Goal: Information Seeking & Learning: Learn about a topic

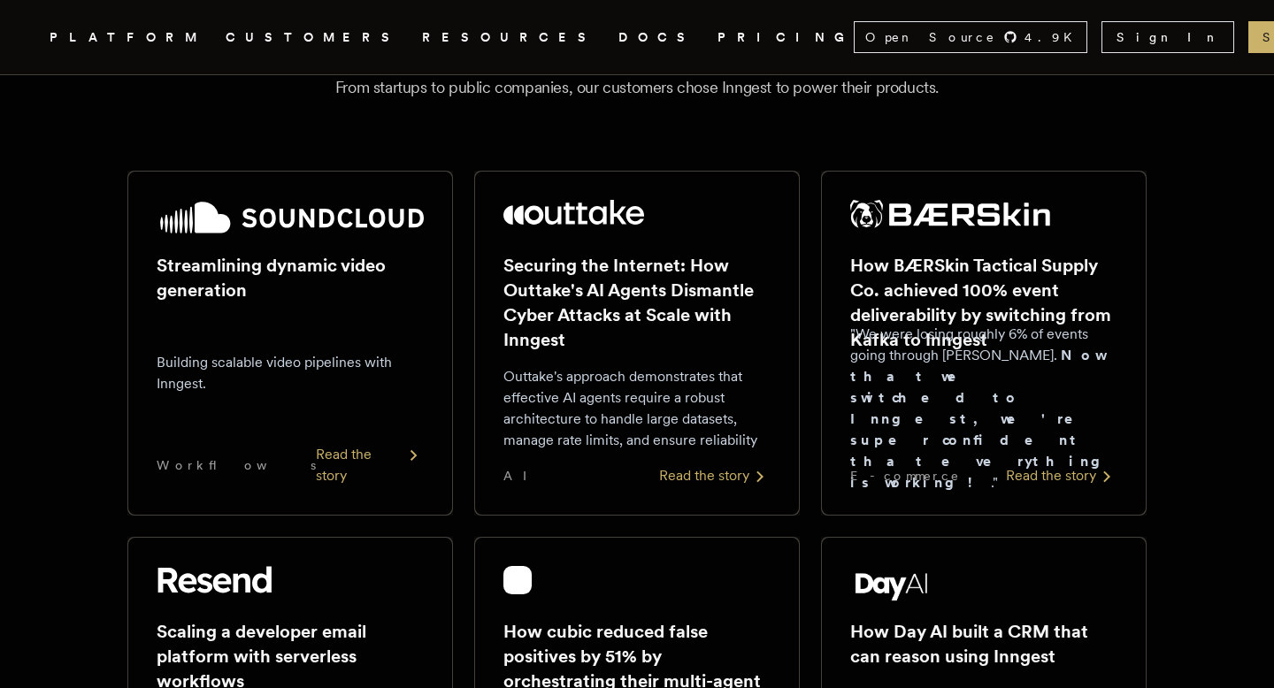
scroll to position [260, 0]
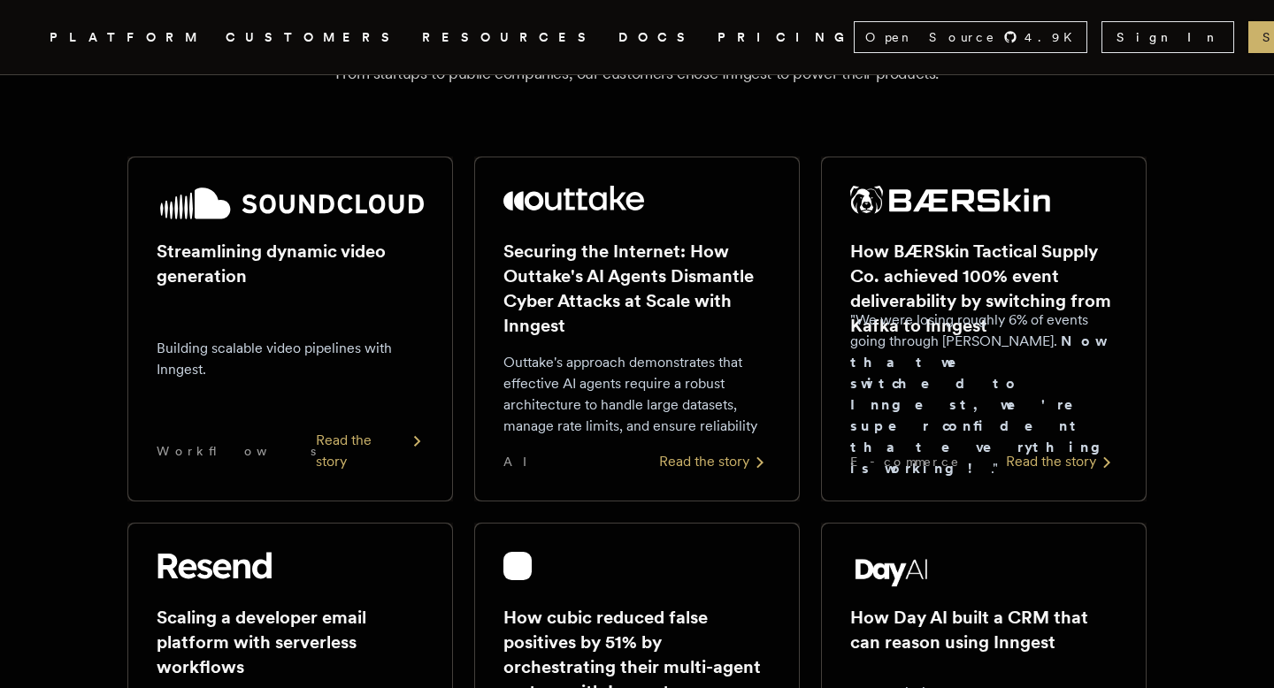
click at [352, 458] on div "Read the story" at bounding box center [370, 451] width 108 height 42
click at [696, 457] on div "Read the story" at bounding box center [715, 461] width 112 height 21
click at [1019, 457] on div "Read the story" at bounding box center [1062, 461] width 112 height 21
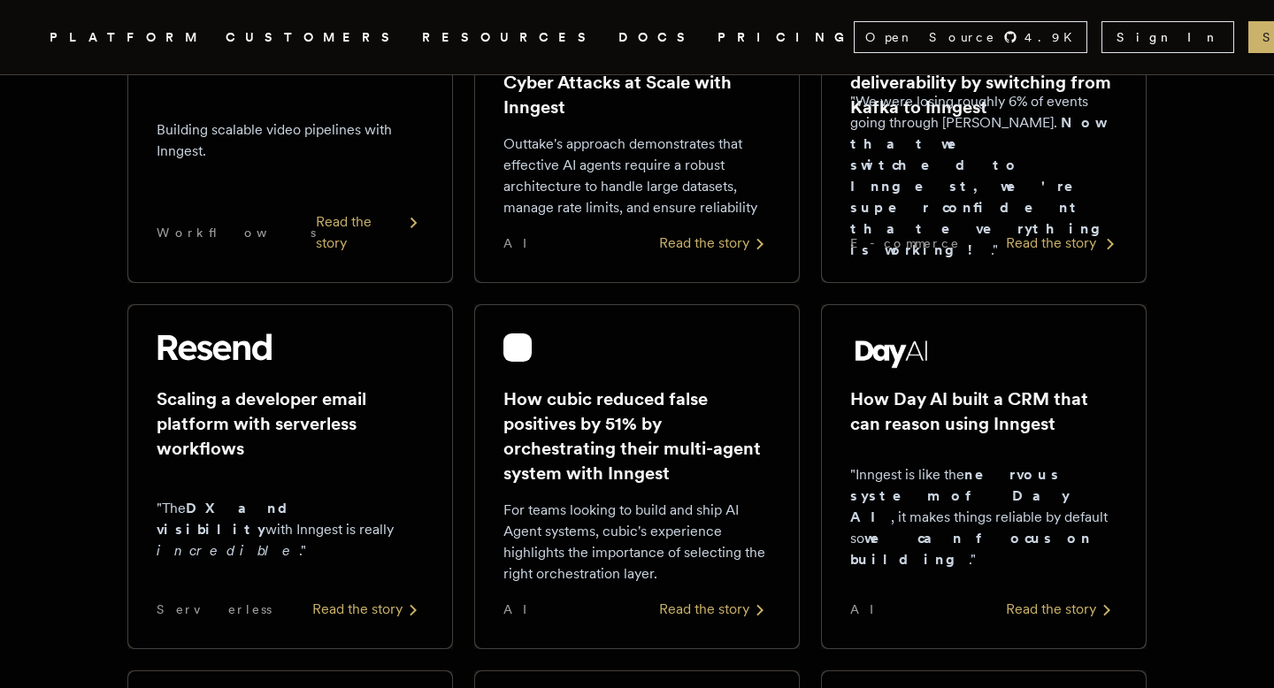
scroll to position [553, 0]
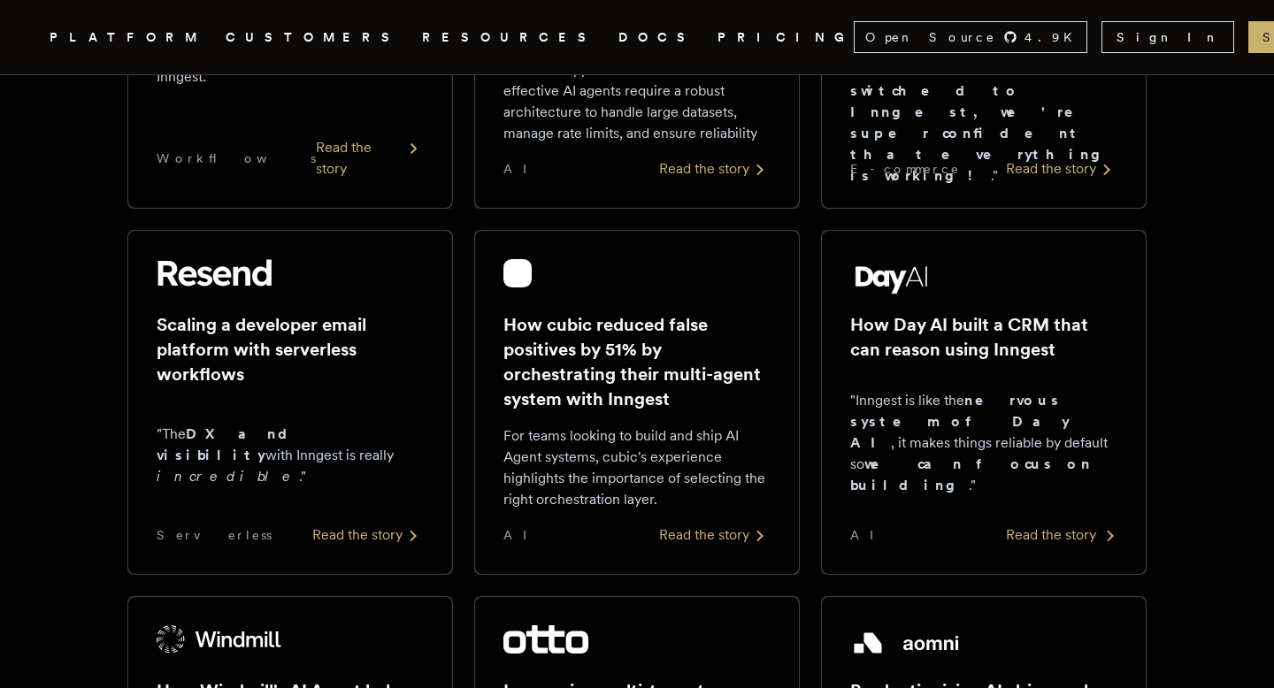
click at [1037, 518] on div "How Day AI built a CRM that can reason using Inngest "Inngest is like the nervo…" at bounding box center [983, 402] width 267 height 287
click at [679, 528] on div "Read the story" at bounding box center [715, 535] width 112 height 21
click at [400, 534] on div "Read the story" at bounding box center [368, 535] width 112 height 21
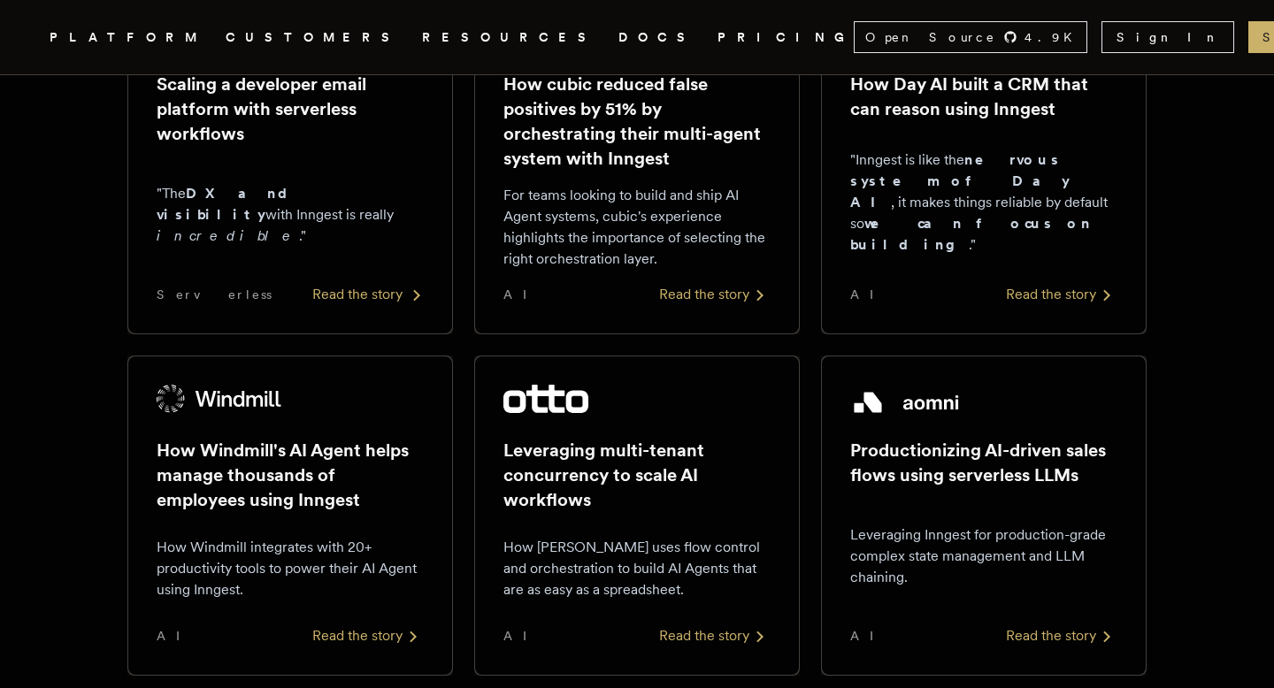
scroll to position [896, 0]
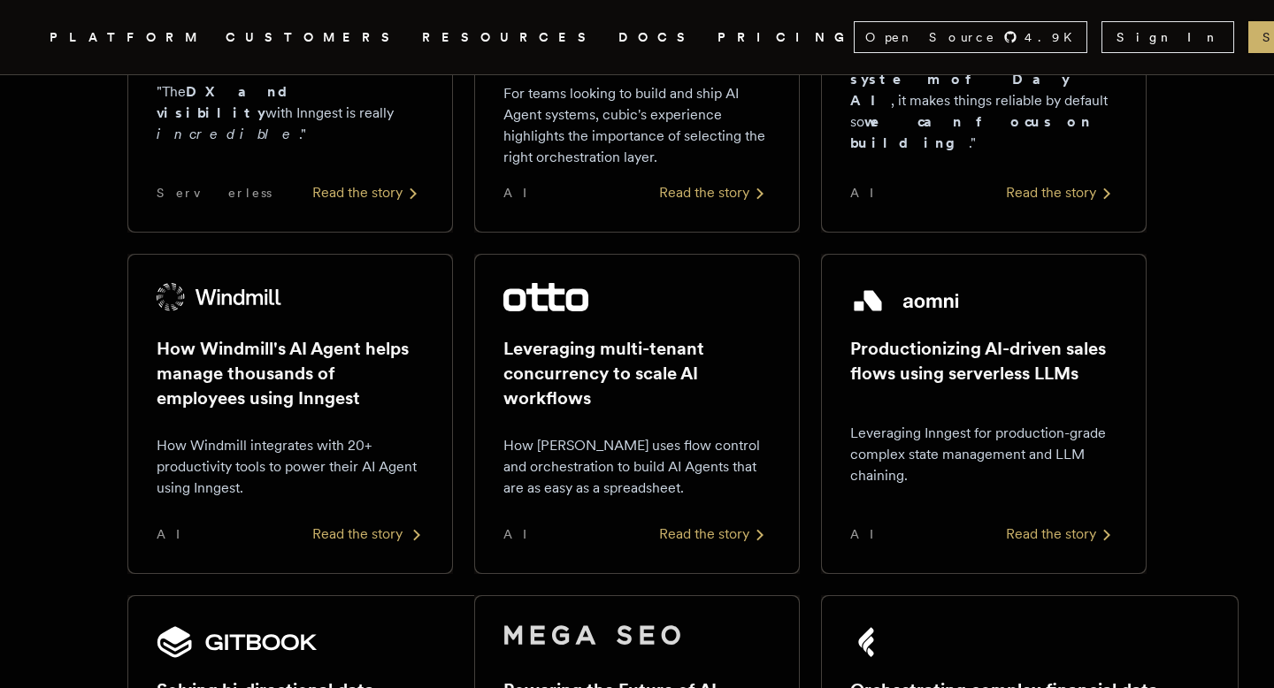
click at [369, 526] on div "Read the story" at bounding box center [368, 534] width 112 height 21
click at [644, 526] on div "AI Read the story" at bounding box center [637, 534] width 267 height 21
click at [983, 527] on div "AI Read the story" at bounding box center [983, 534] width 267 height 21
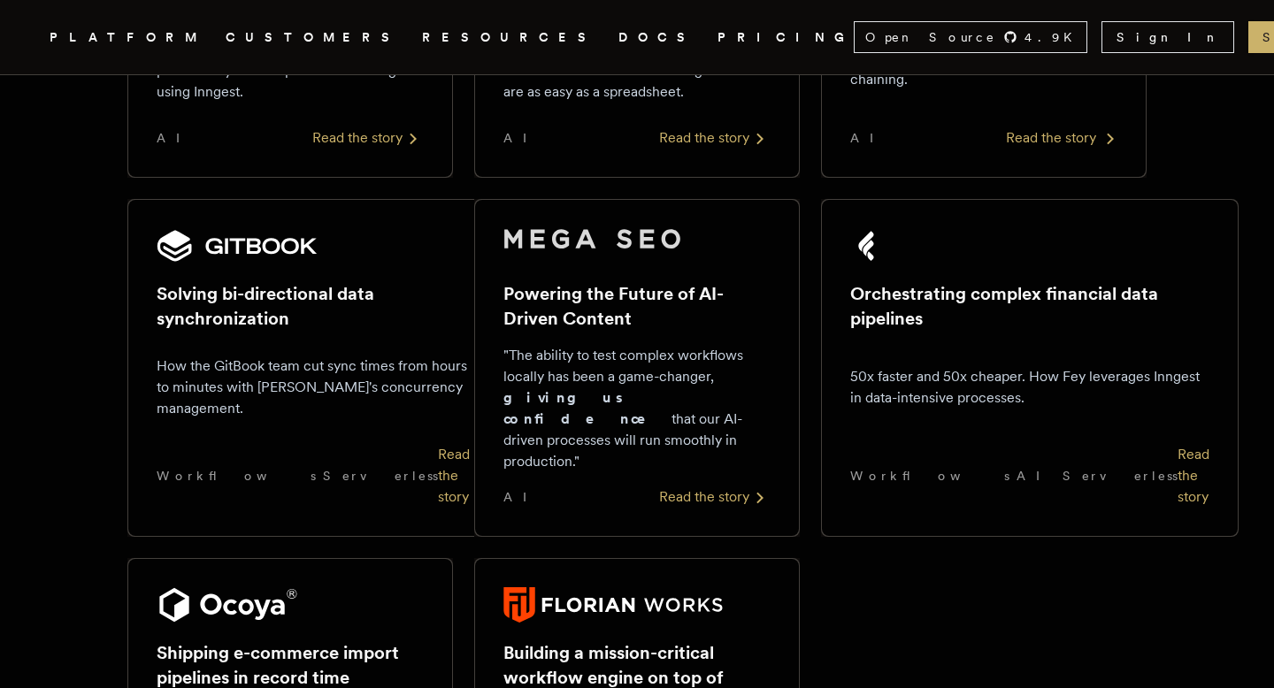
scroll to position [1309, 0]
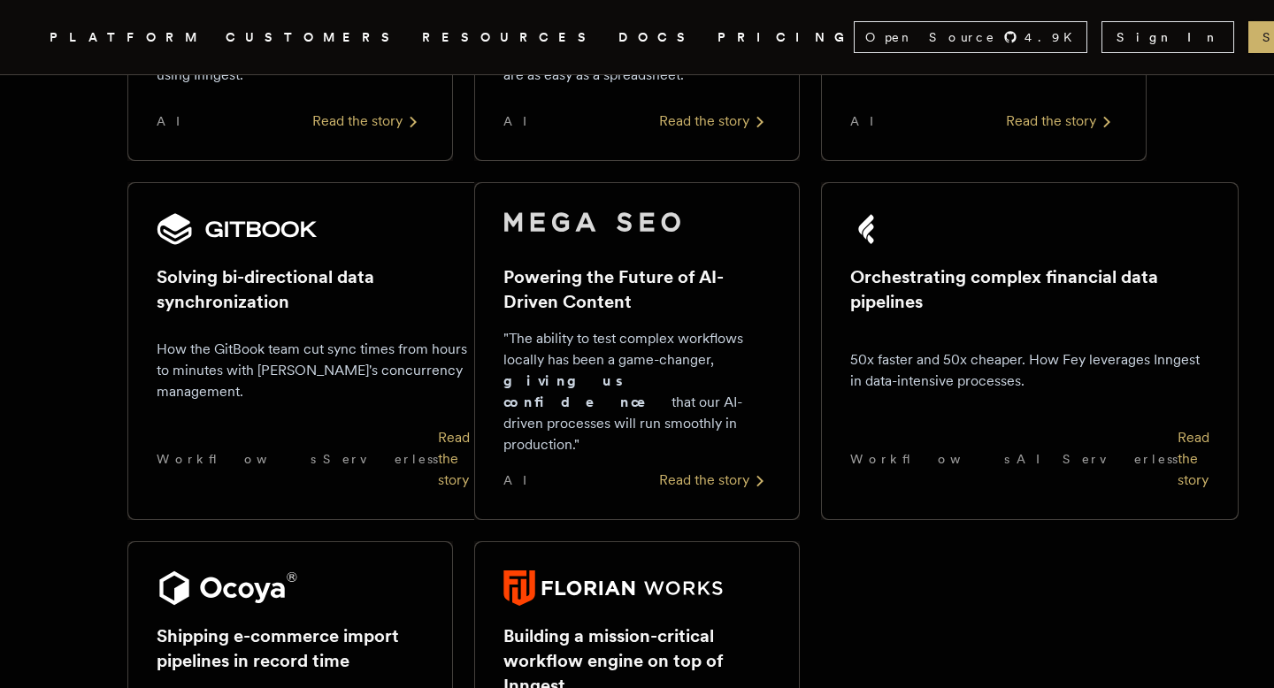
click at [1021, 449] on div "Orchestrating complex financial data pipelines 50x faster and 50x cheaper. How …" at bounding box center [1030, 351] width 416 height 336
click at [749, 470] on div "Read the story" at bounding box center [715, 480] width 112 height 21
click at [438, 445] on div "Read the story" at bounding box center [454, 459] width 32 height 64
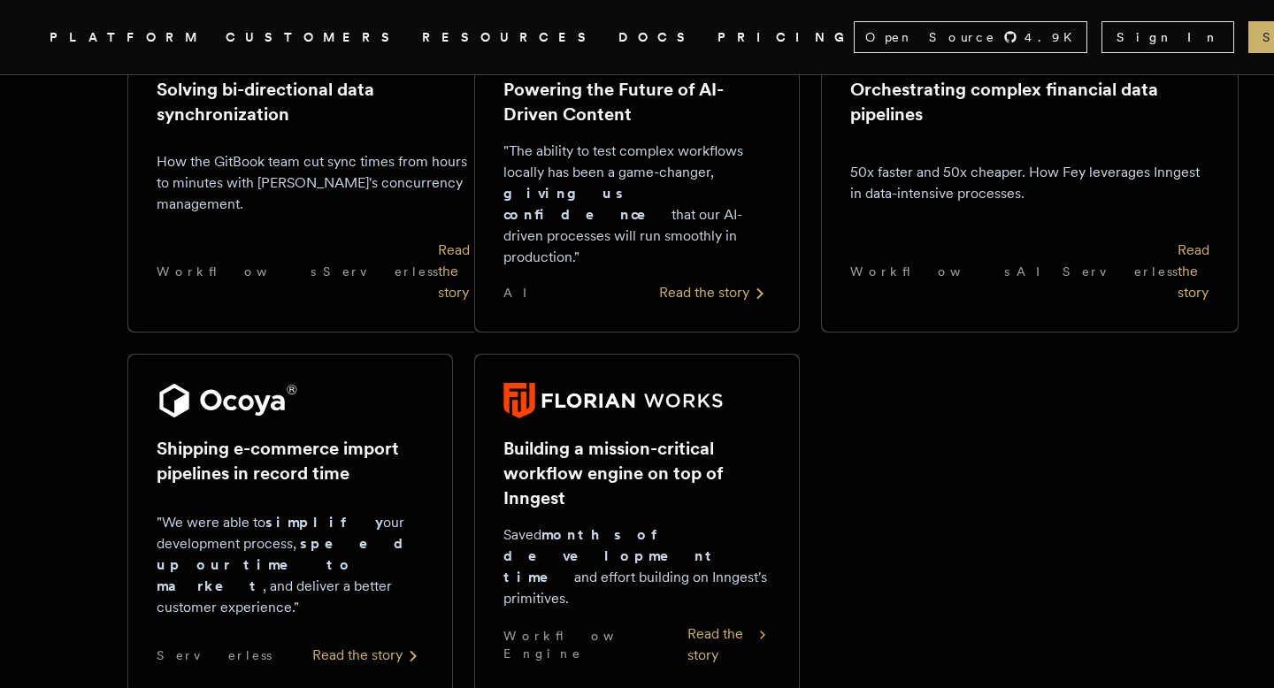
scroll to position [1603, 0]
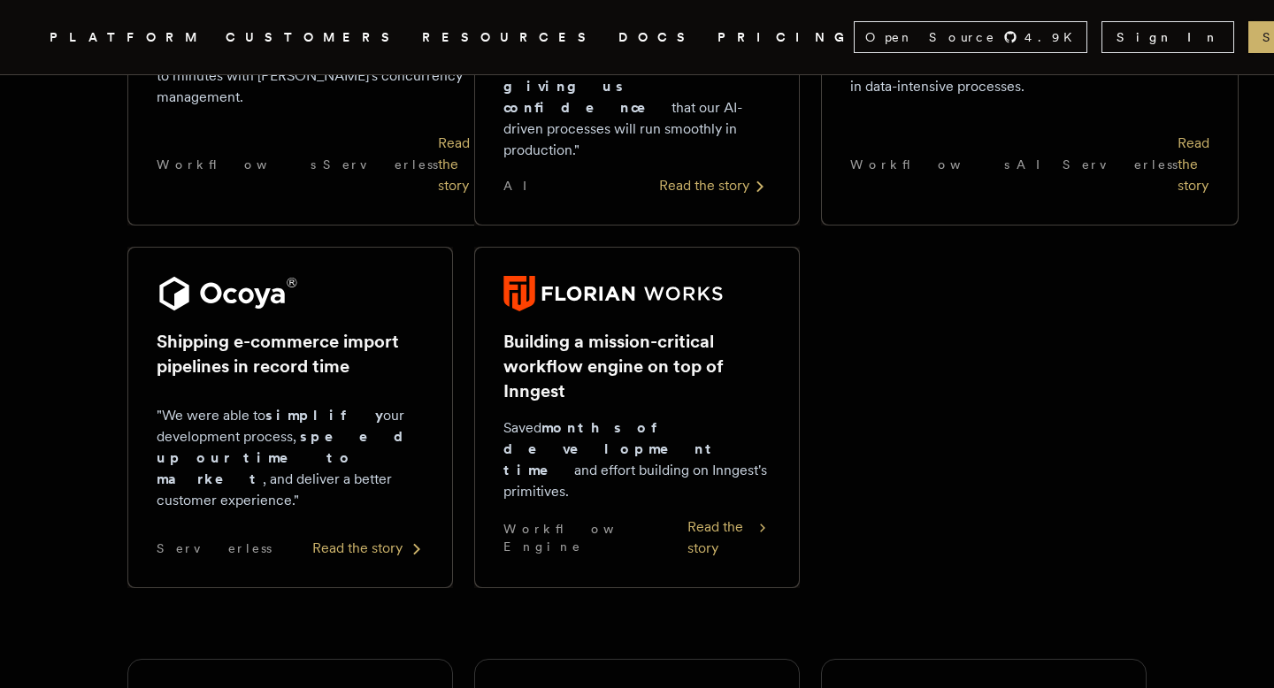
click at [372, 538] on div "Read the story" at bounding box center [368, 548] width 112 height 21
click at [738, 517] on div "Read the story" at bounding box center [729, 538] width 83 height 42
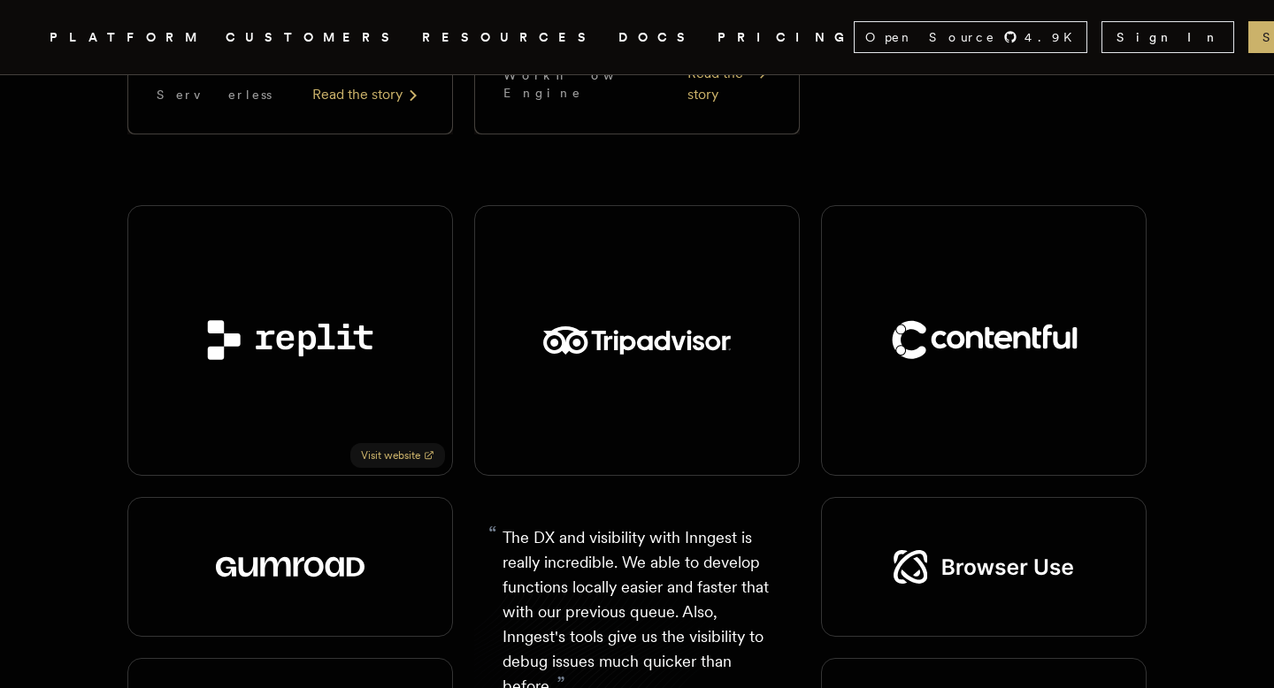
scroll to position [2035, 0]
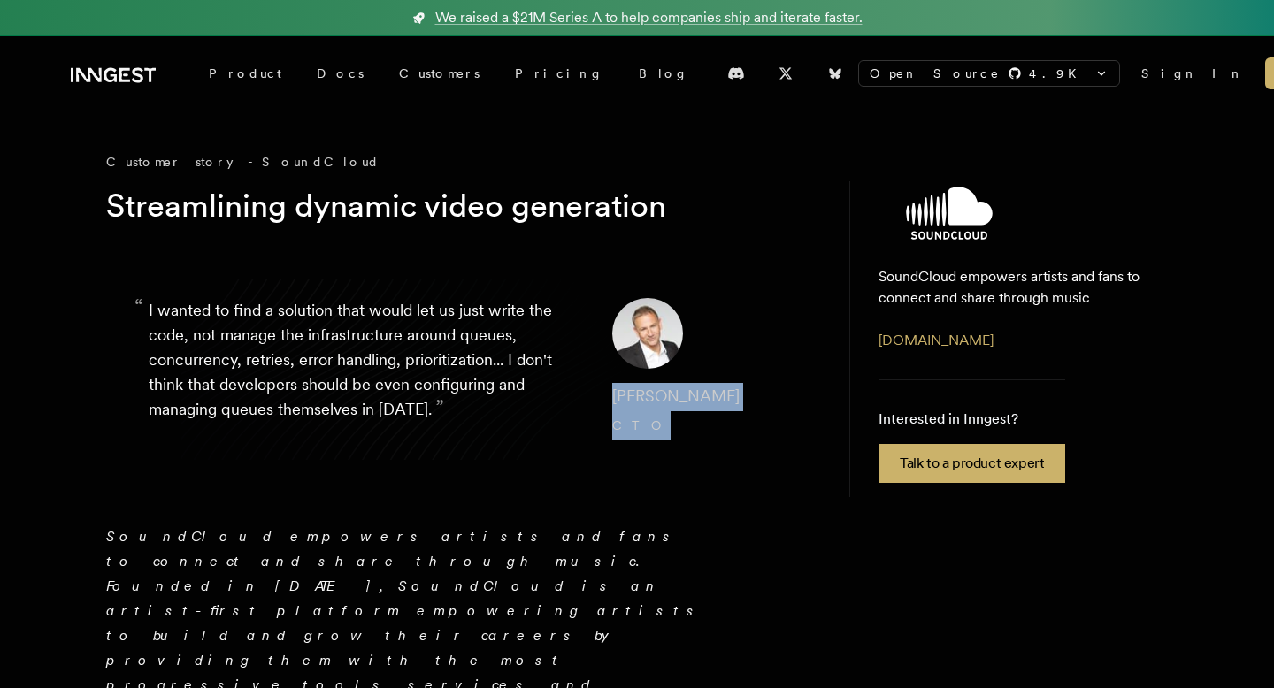
drag, startPoint x: 648, startPoint y: 439, endPoint x: 596, endPoint y: 391, distance: 70.1
click at [596, 391] on blockquote "“ I wanted to find a solution that would let us just write the code, not manage…" at bounding box center [460, 369] width 708 height 227
copy cite "Matthew Drooker CTO"
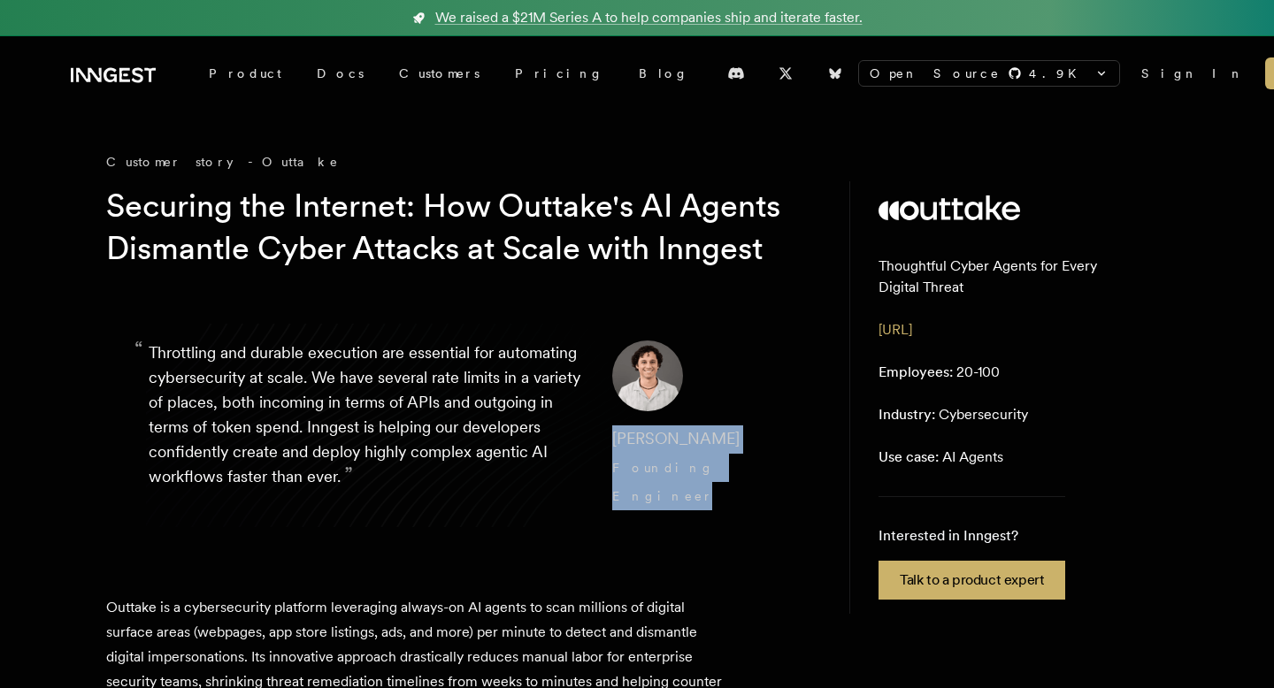
drag, startPoint x: 719, startPoint y: 526, endPoint x: 593, endPoint y: 488, distance: 132.1
click at [593, 488] on blockquote "“ Throttling and durable execution are essential for automating cybersecurity a…" at bounding box center [460, 425] width 708 height 255
copy cite "Diego Escobedo Founding Engineer"
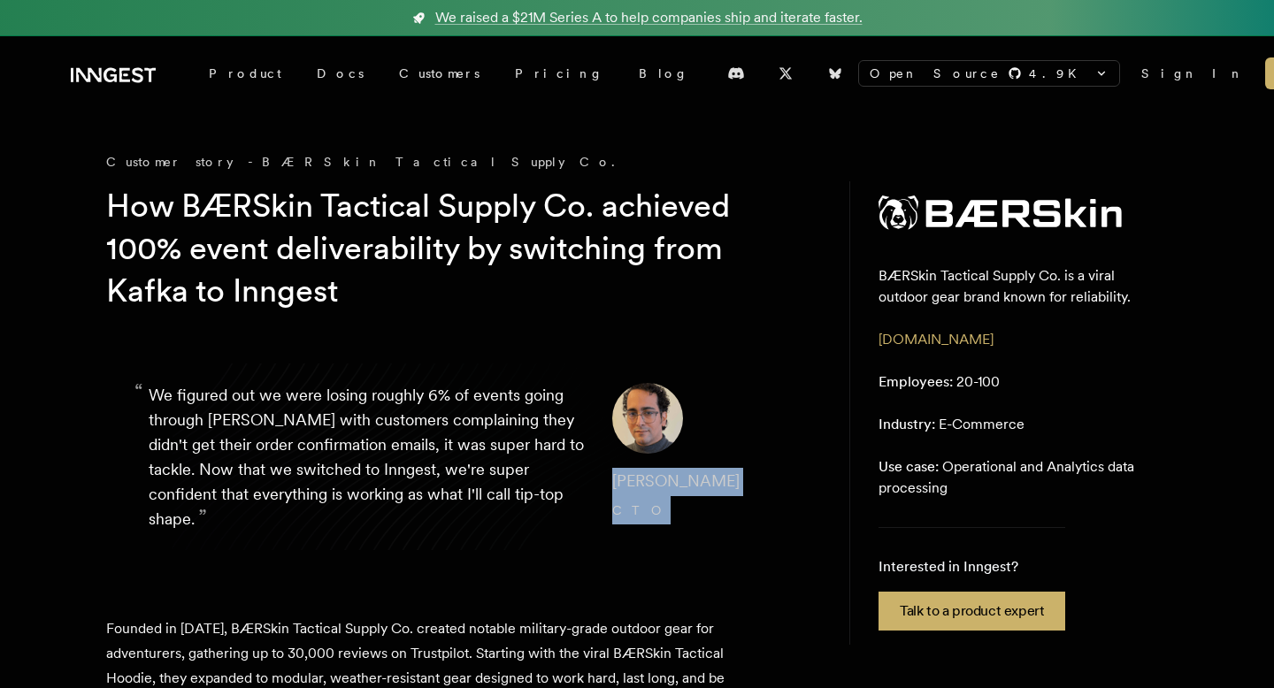
drag, startPoint x: 642, startPoint y: 517, endPoint x: 601, endPoint y: 481, distance: 53.9
click at [612, 481] on cite "Gus Fune CTO" at bounding box center [691, 496] width 159 height 57
copy cite "Gus Fune CTO"
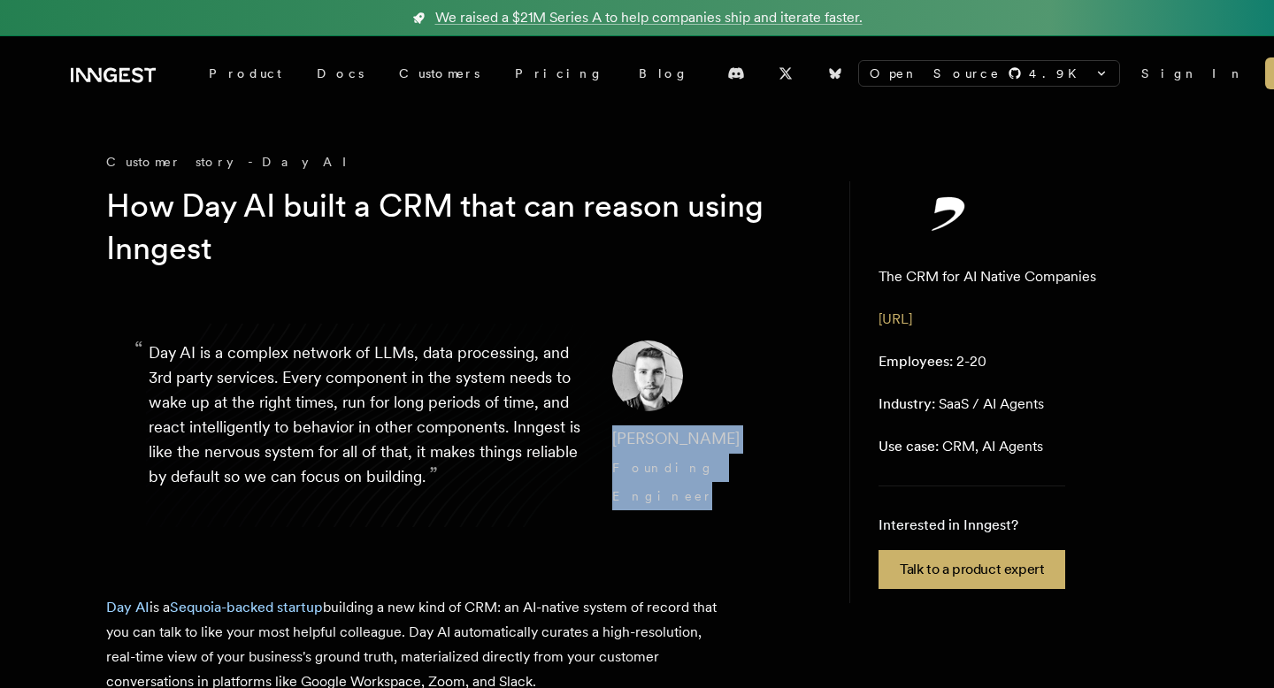
drag, startPoint x: 596, startPoint y: 435, endPoint x: 600, endPoint y: 496, distance: 61.2
click at [600, 496] on blockquote "“ Day AI is a complex network of LLMs, data processing, and 3rd party services.…" at bounding box center [460, 425] width 708 height 255
copy cite "Erik Munson Founding Engineer"
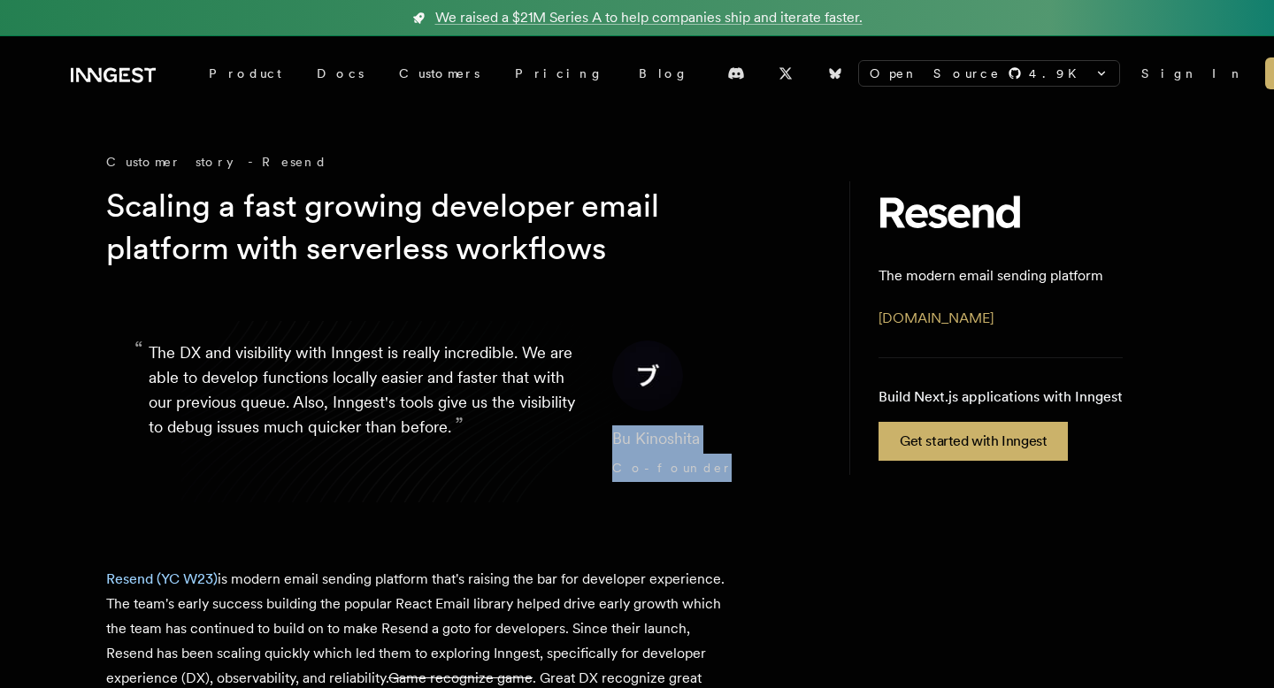
drag, startPoint x: 596, startPoint y: 429, endPoint x: 664, endPoint y: 486, distance: 88.6
click at [664, 486] on blockquote "“ The DX and visibility with Inngest is really incredible. We are able to devel…" at bounding box center [460, 411] width 708 height 227
copy cite "Bu Kinoshita Co-founder"
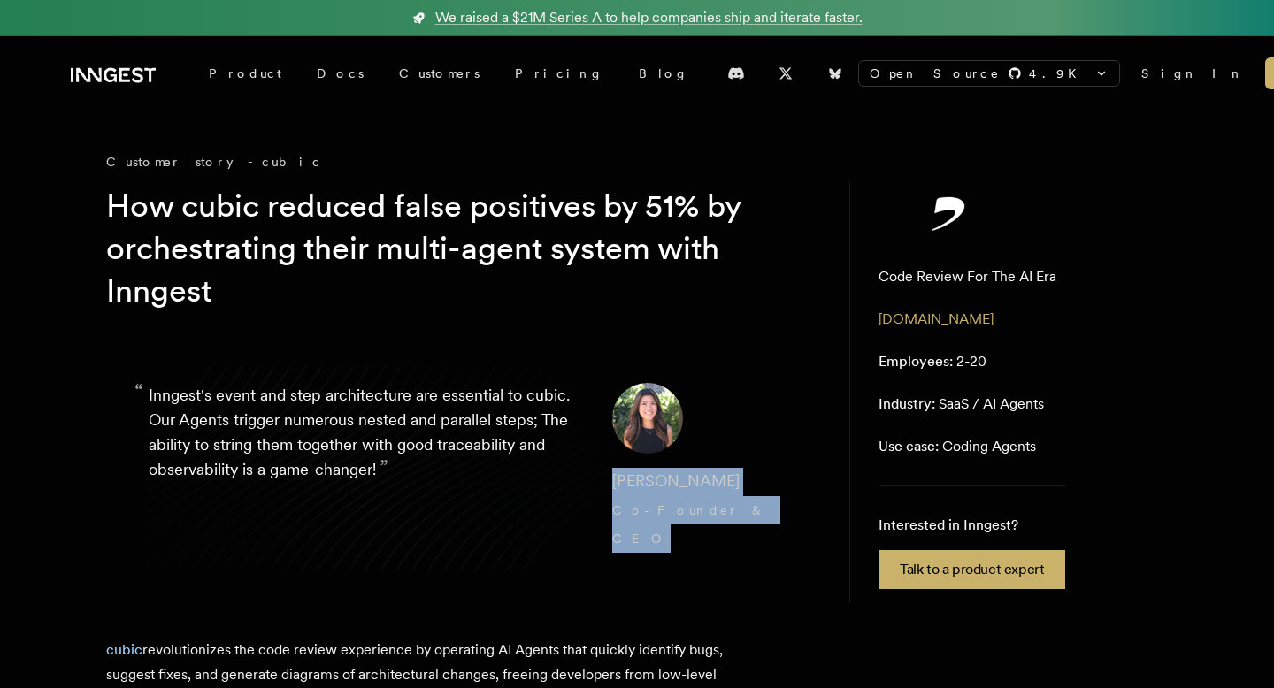
drag, startPoint x: 601, startPoint y: 470, endPoint x: 733, endPoint y: 531, distance: 145.3
click at [733, 531] on blockquote "“ Inngest's event and step architecture are essential to cubic. Our Agents trig…" at bounding box center [460, 468] width 708 height 255
copy cite "Allis Yao Co-Founder & CEO"
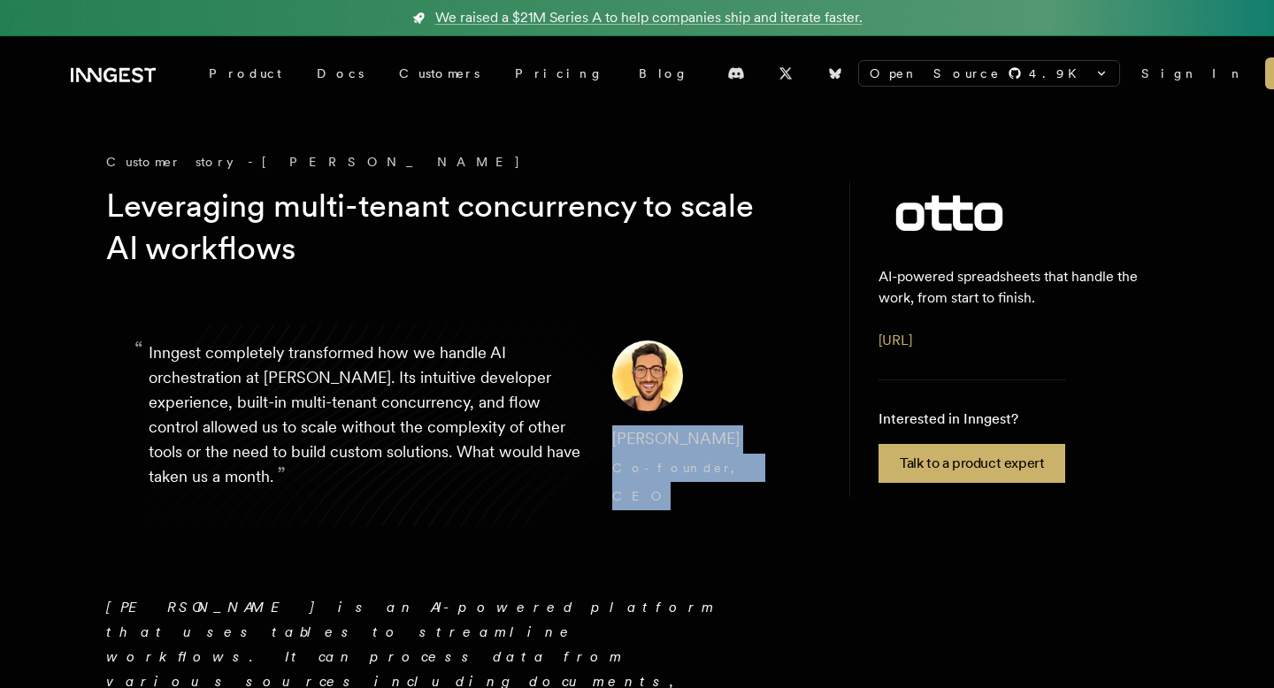
drag, startPoint x: 600, startPoint y: 434, endPoint x: 636, endPoint y: 509, distance: 83.5
click at [636, 509] on blockquote "“ Inngest completely transformed how we handle AI orchestration at [PERSON_NAME…" at bounding box center [460, 425] width 708 height 255
copy cite "[PERSON_NAME], CEO"
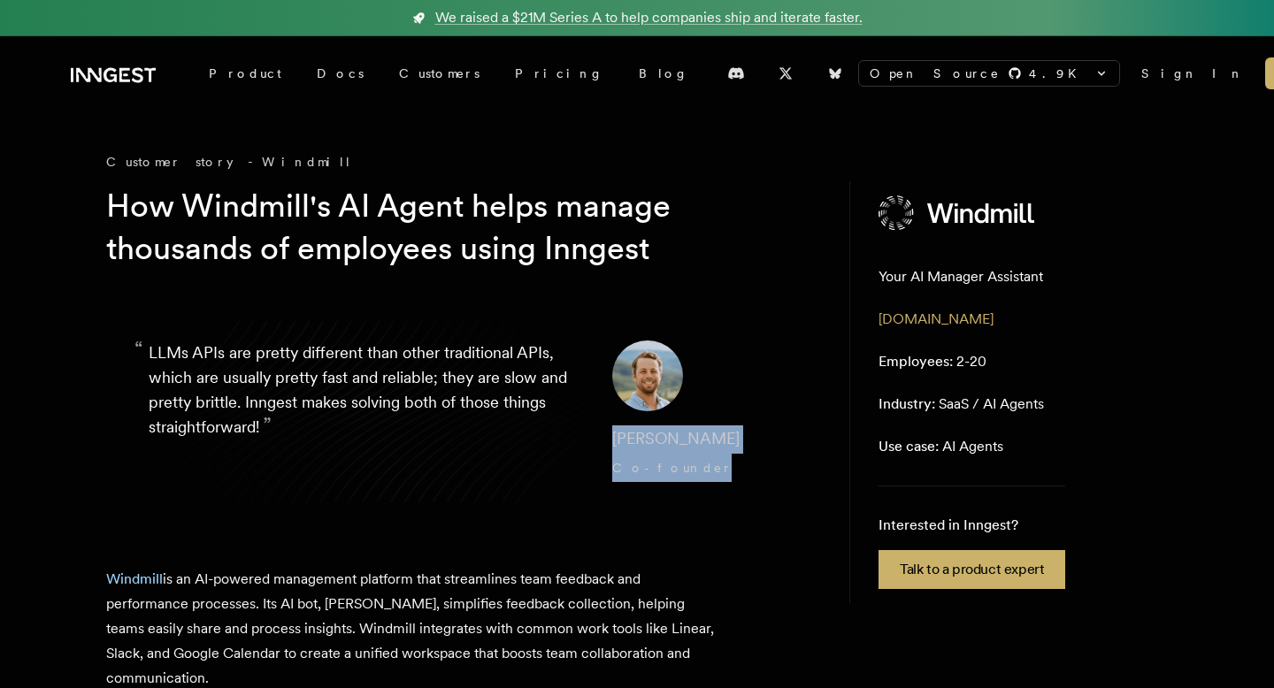
drag, startPoint x: 597, startPoint y: 438, endPoint x: 668, endPoint y: 502, distance: 95.2
click at [668, 502] on blockquote "“ LLMs APIs are pretty different than other traditional APIs, which are usually…" at bounding box center [460, 411] width 708 height 227
copy cite "Max Shaw Co-founder"
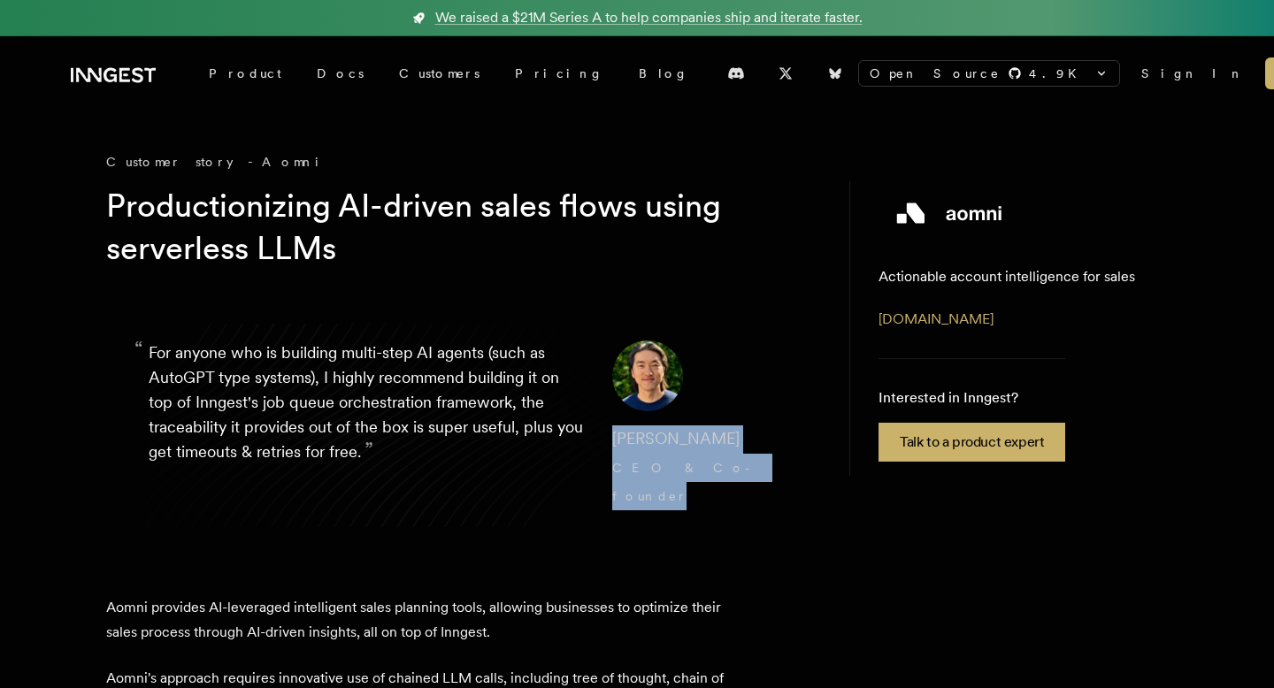
drag, startPoint x: 596, startPoint y: 429, endPoint x: 615, endPoint y: 517, distance: 89.6
click at [615, 517] on blockquote "“ For anyone who is building multi-step AI agents (such as AutoGPT type systems…" at bounding box center [460, 425] width 708 height 255
copy cite "David Zhang CEO & Co-founder"
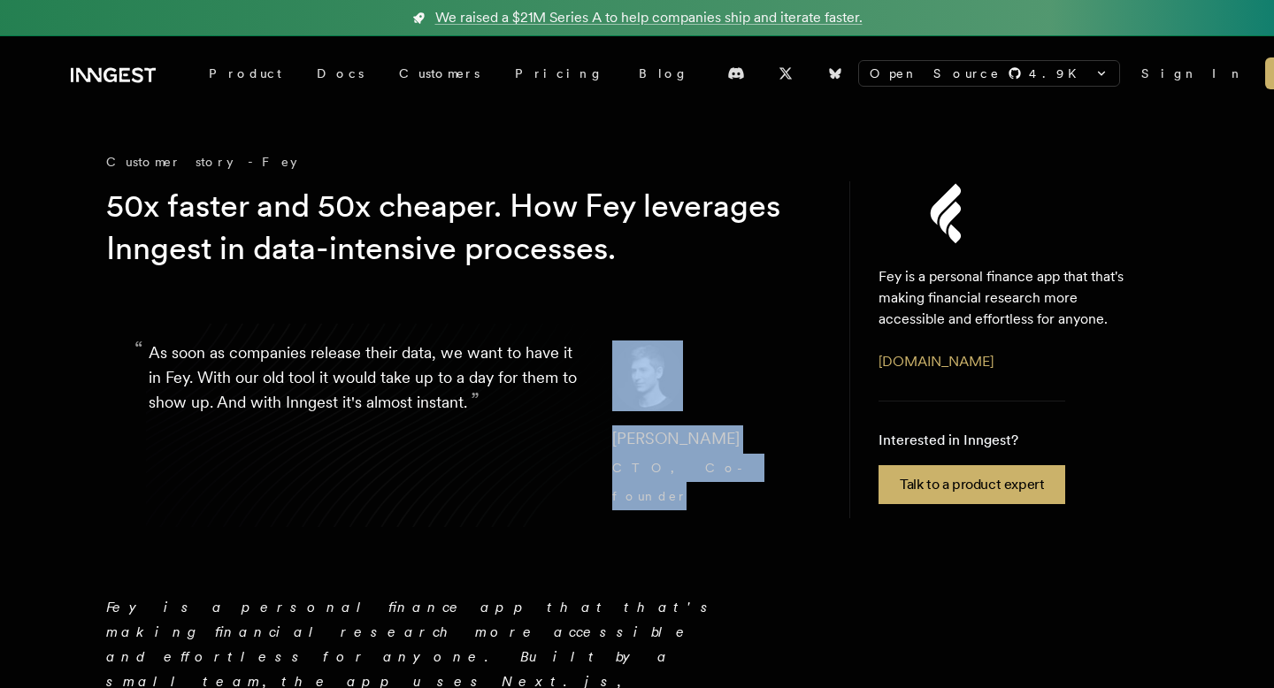
drag, startPoint x: 582, startPoint y: 427, endPoint x: 618, endPoint y: 503, distance: 83.1
click at [618, 503] on blockquote "“ As soon as companies release their data, we want to have it in Fey. With our …" at bounding box center [460, 425] width 708 height 255
copy blockquote "” [PERSON_NAME] CTO, Co-founder"
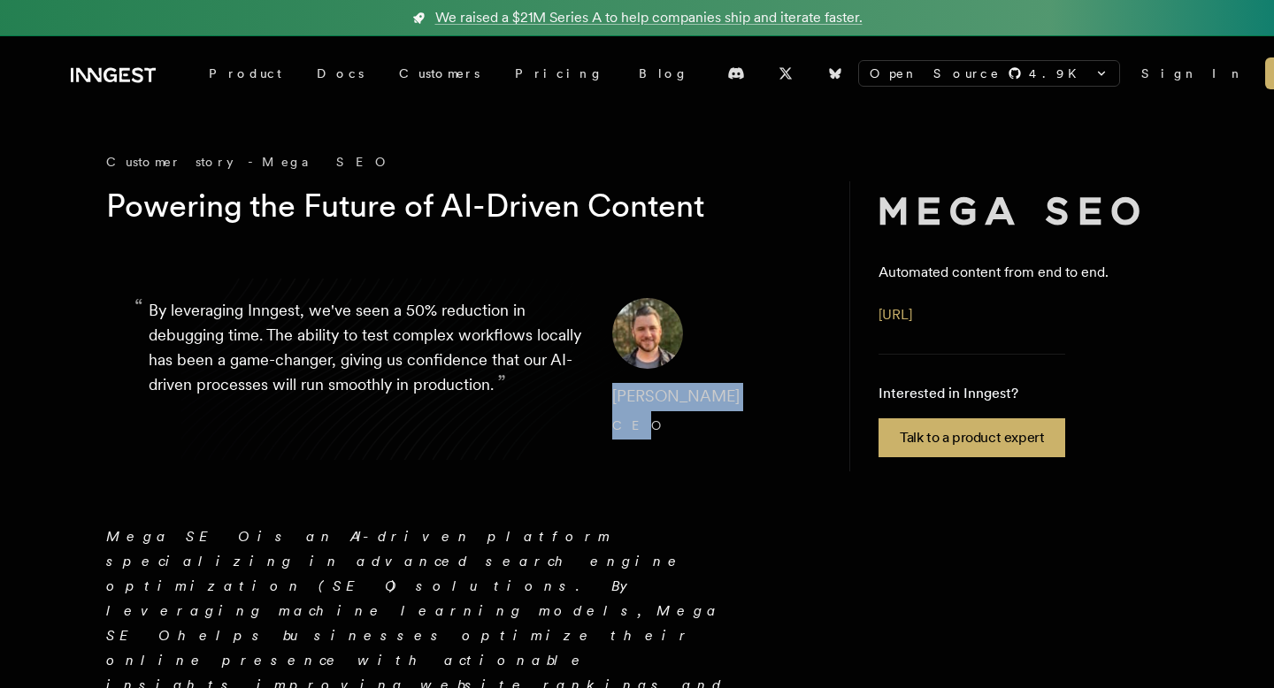
drag, startPoint x: 593, startPoint y: 398, endPoint x: 614, endPoint y: 439, distance: 45.9
click at [614, 439] on blockquote "“ By leveraging Inngest, we've seen a 50% reduction in debugging time. The abil…" at bounding box center [460, 369] width 708 height 227
copy cite "Joe Adams CE"
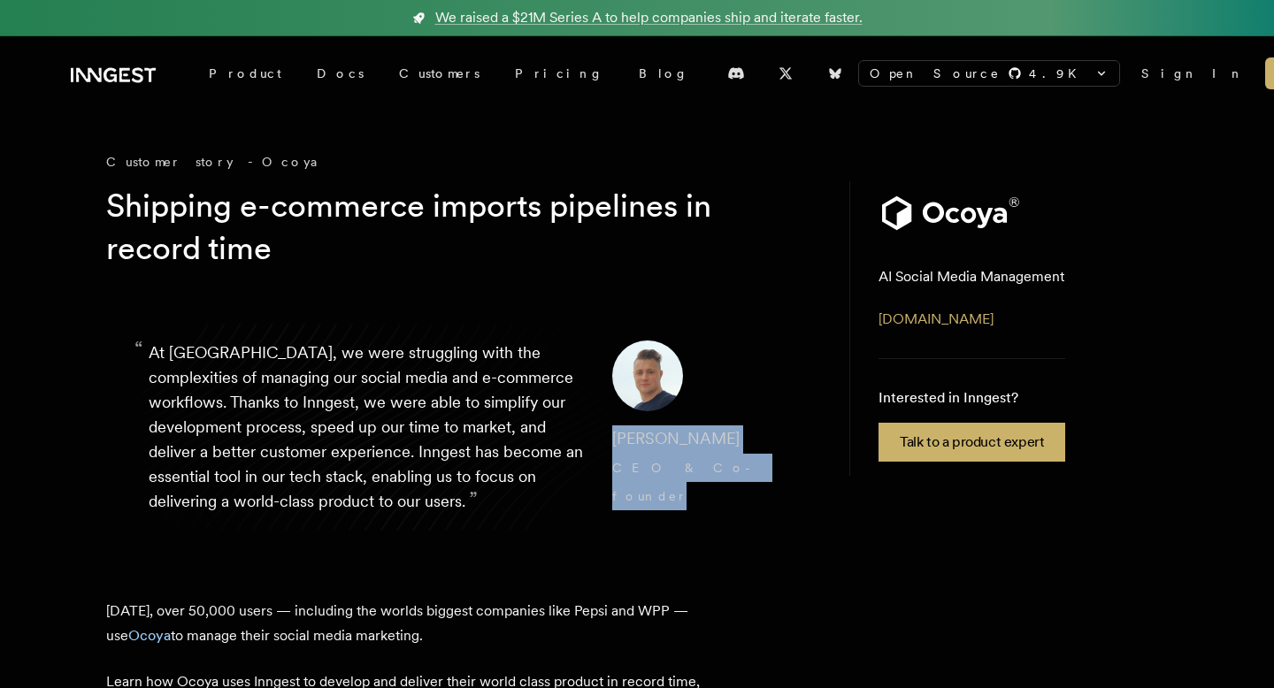
drag, startPoint x: 599, startPoint y: 441, endPoint x: 643, endPoint y: 534, distance: 102.9
click at [643, 534] on blockquote "“ At Ocoya, we were struggling with the complexities of managing our social med…" at bounding box center [460, 427] width 708 height 258
copy cite "Aivaras Tumas CEO & Co-founder"
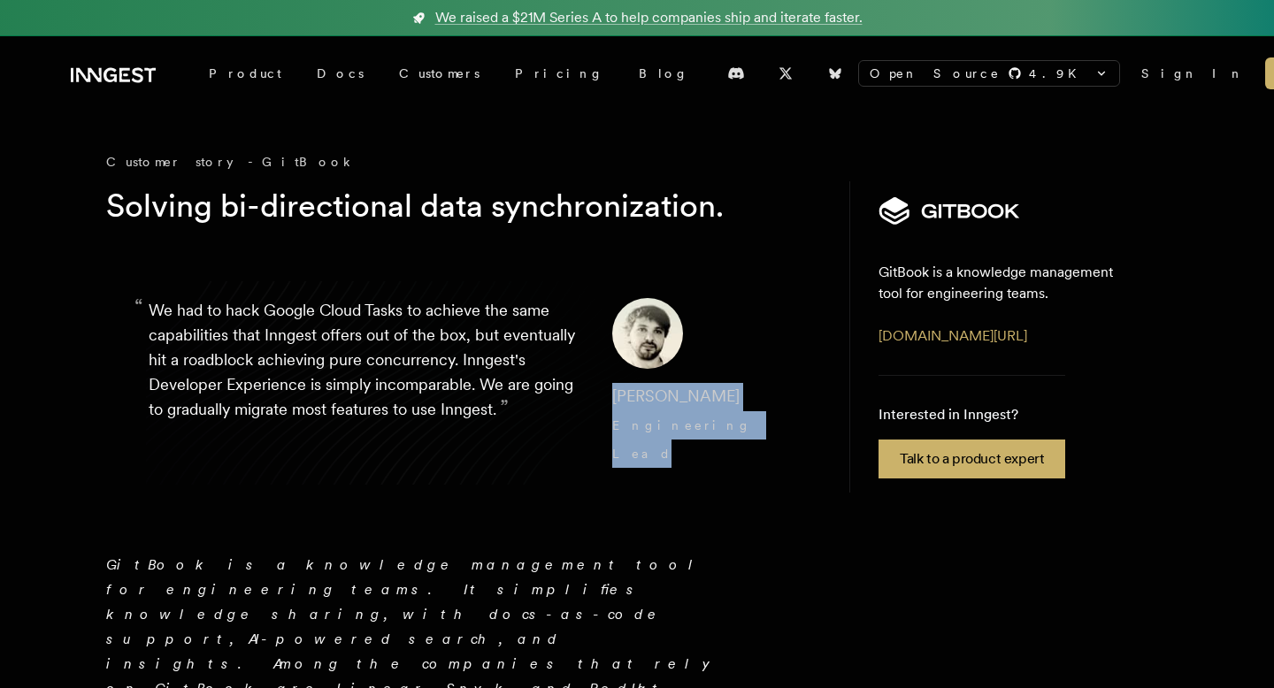
drag, startPoint x: 601, startPoint y: 396, endPoint x: 632, endPoint y: 482, distance: 92.1
click at [632, 482] on blockquote "“ We had to hack Google Cloud Tasks to achieve the same capabilities that Innge…" at bounding box center [460, 383] width 708 height 255
copy cite "Johan Preynat Engineering Lead"
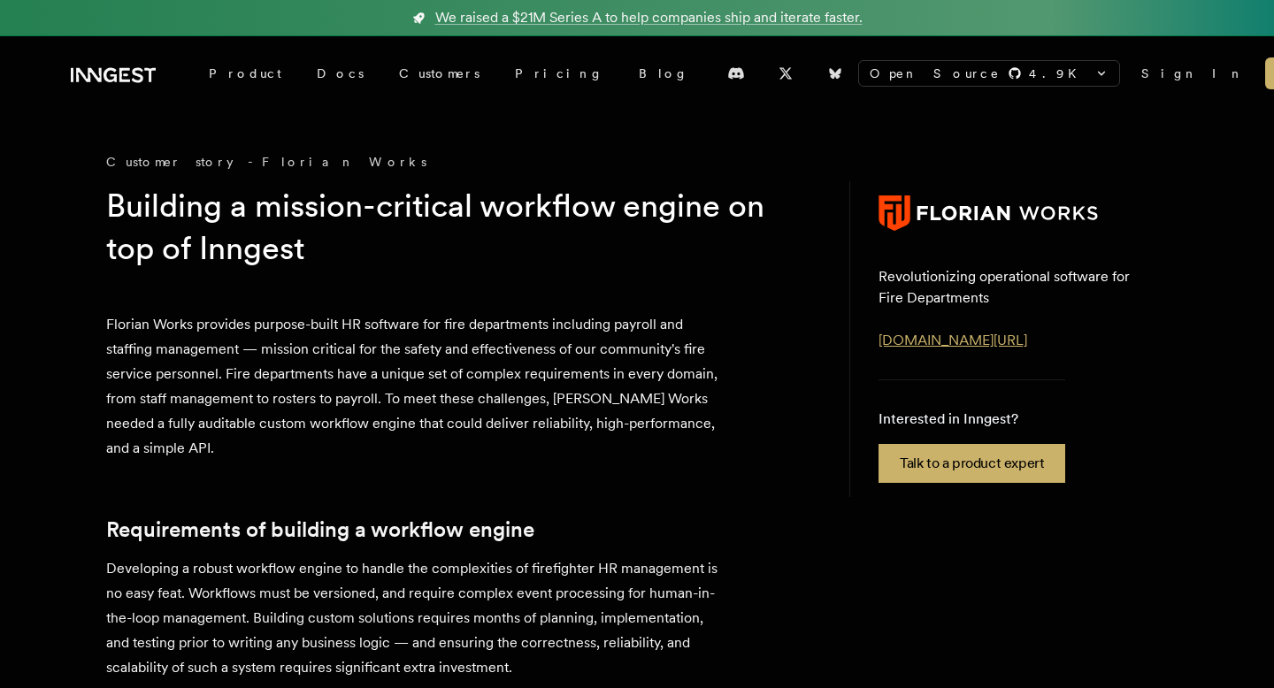
click at [937, 337] on link "[DOMAIN_NAME][URL]" at bounding box center [953, 340] width 149 height 17
